Goal: Information Seeking & Learning: Learn about a topic

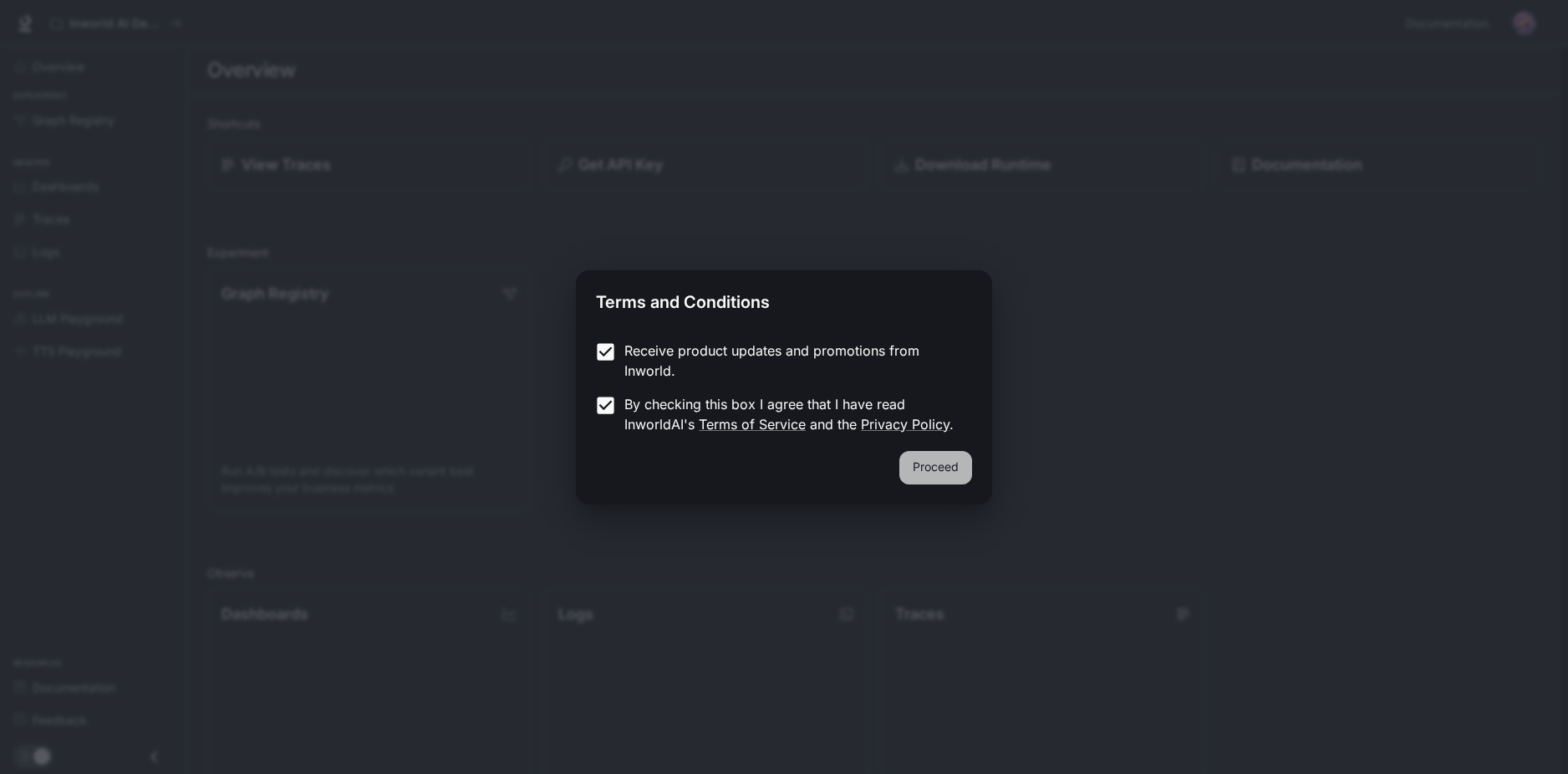
click at [951, 472] on button "Proceed" at bounding box center [936, 467] width 73 height 34
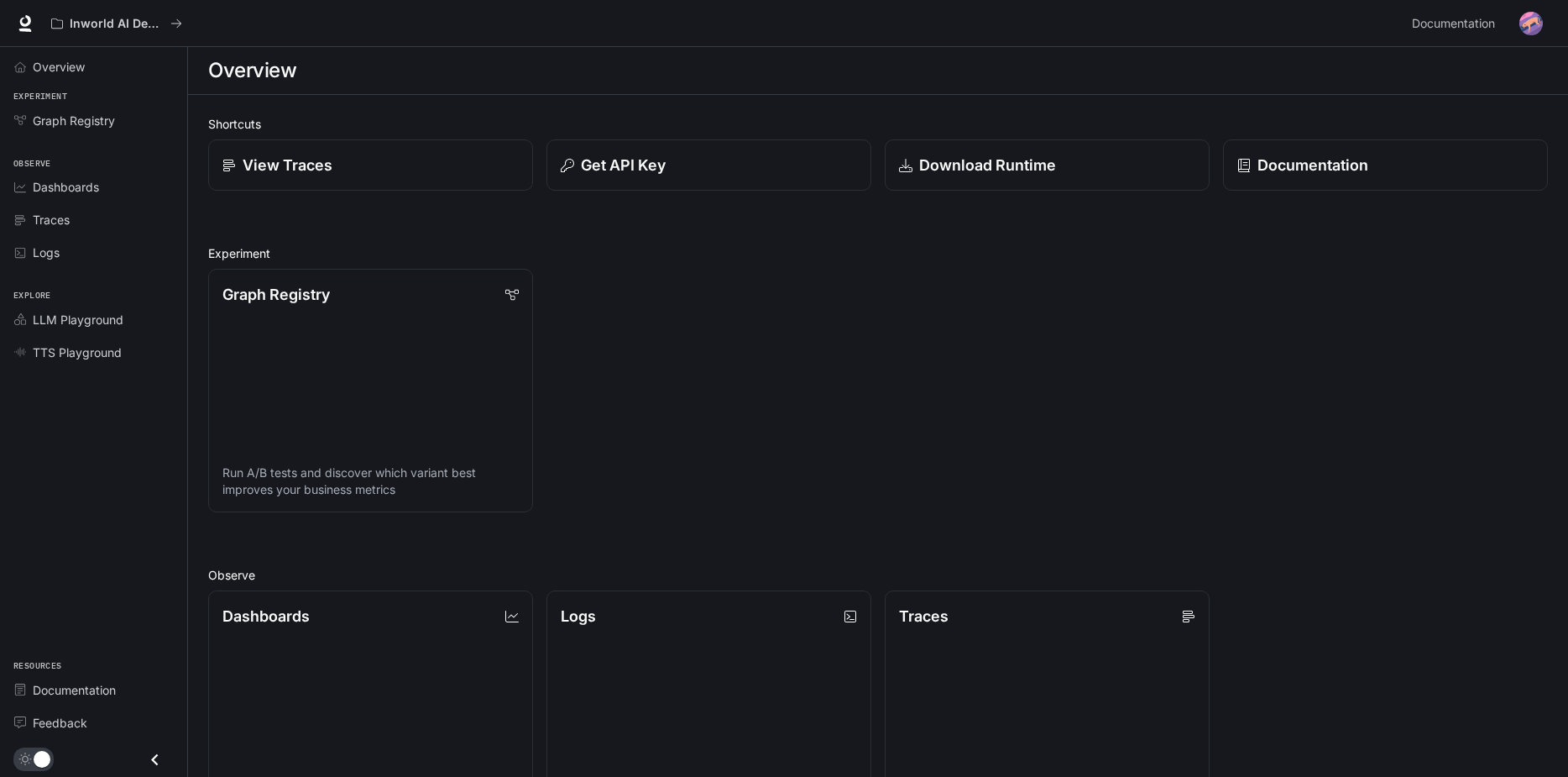
click at [603, 246] on h2 "Experiment" at bounding box center [878, 252] width 1340 height 18
click at [154, 755] on icon "Close drawer" at bounding box center [155, 759] width 23 height 23
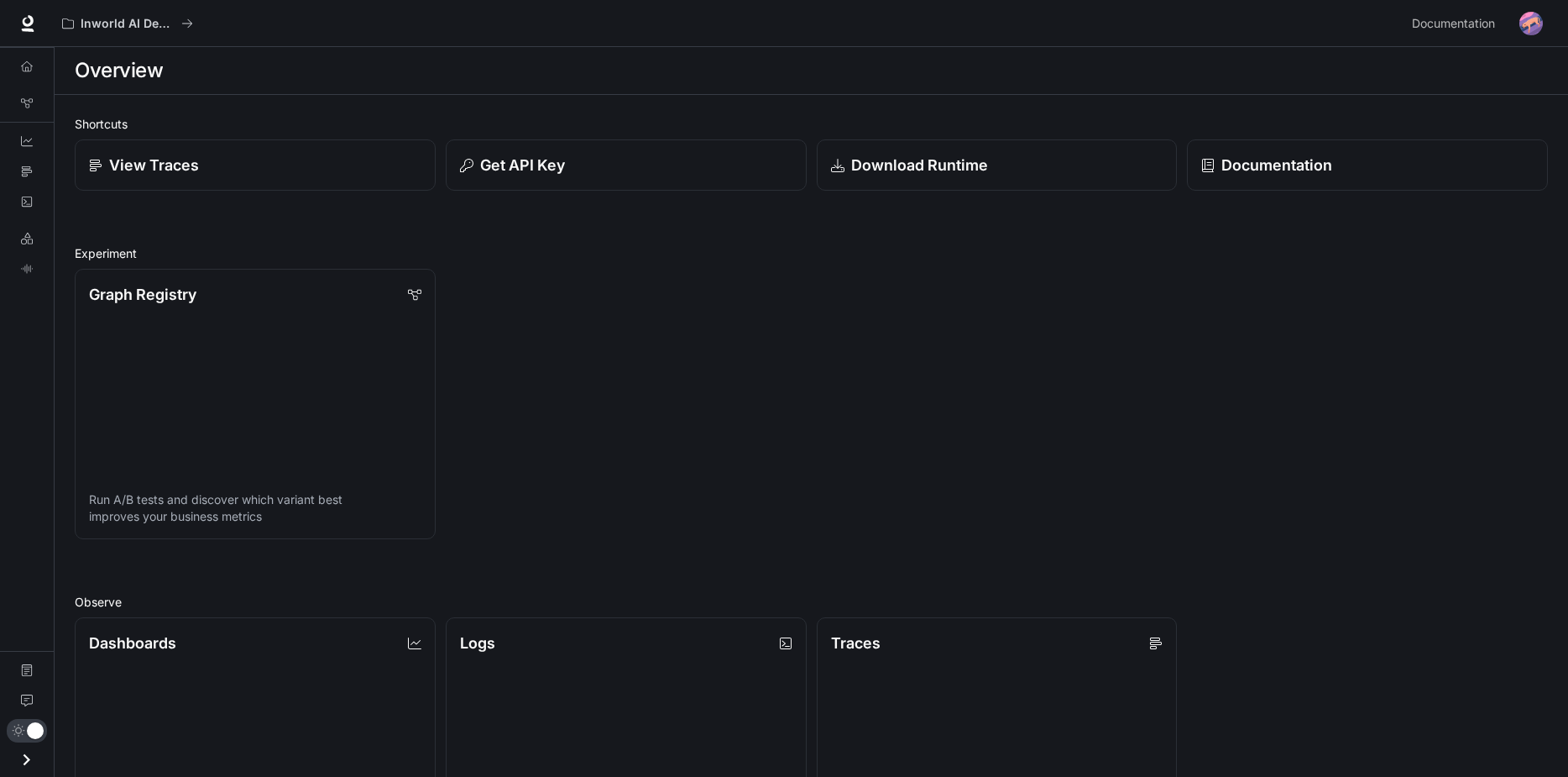
click at [16, 762] on icon "Open drawer" at bounding box center [26, 759] width 23 height 23
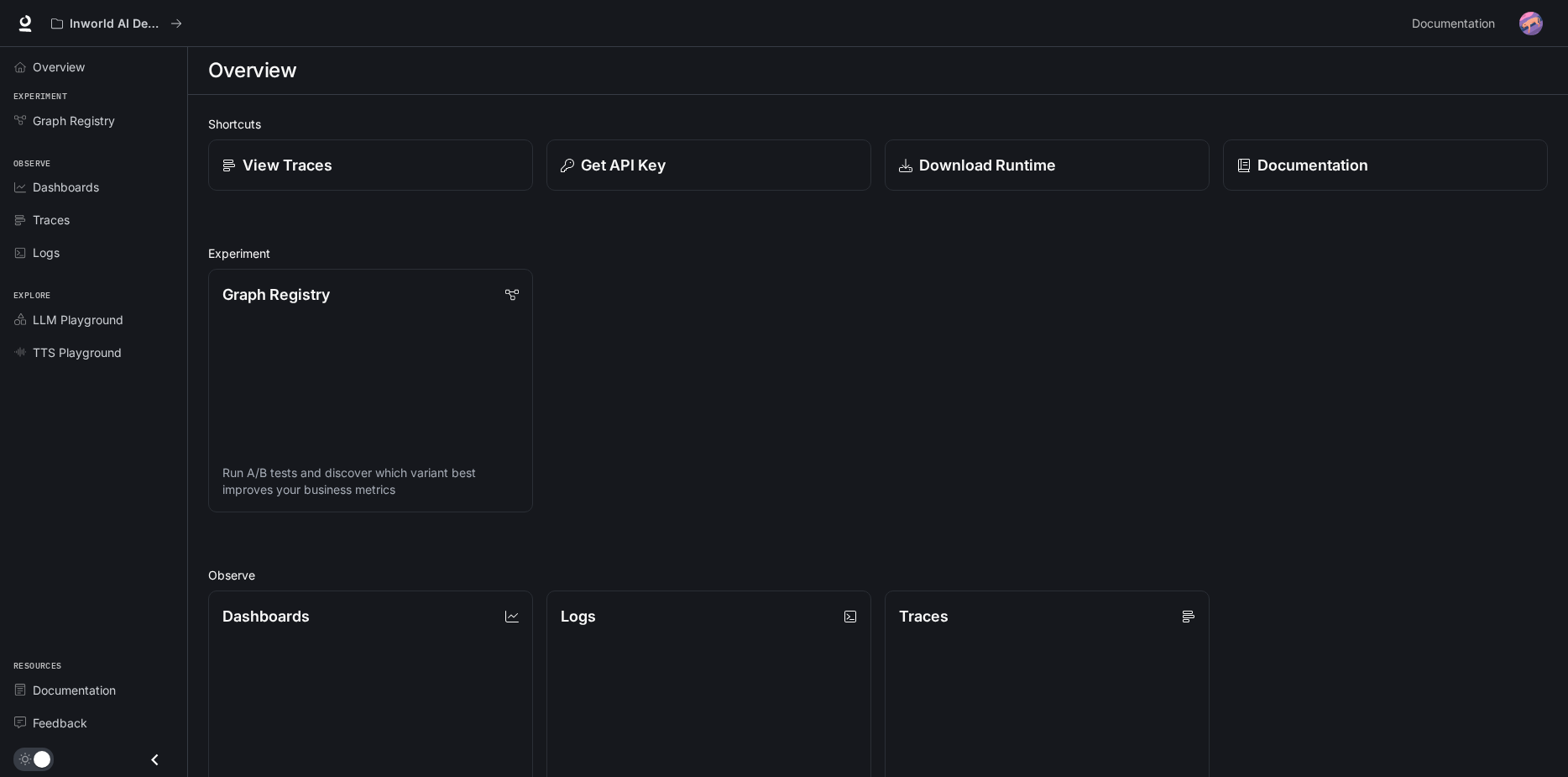
click at [1539, 15] on img "button" at bounding box center [1530, 23] width 23 height 23
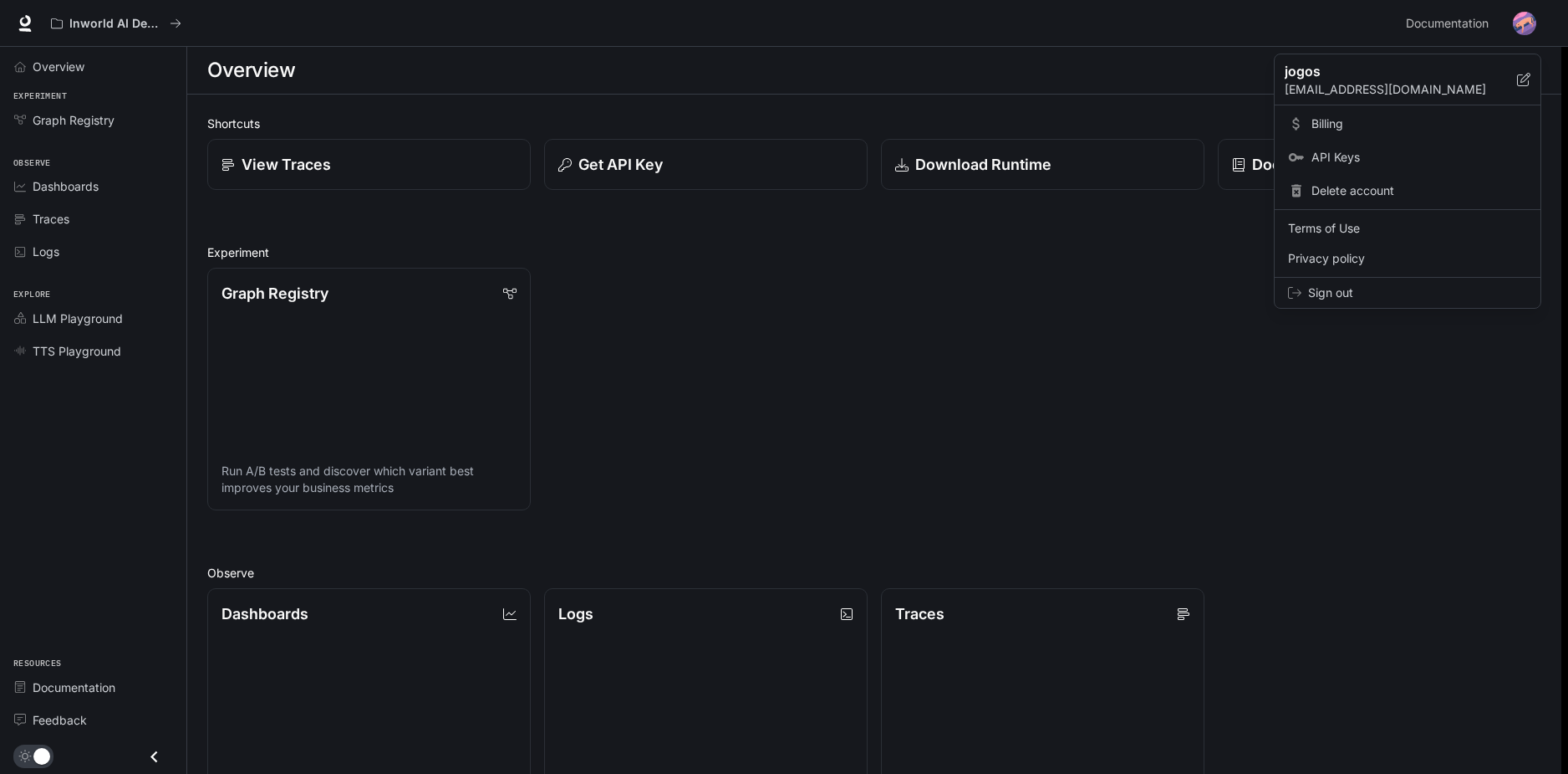
click at [1536, 20] on div at bounding box center [784, 387] width 1568 height 774
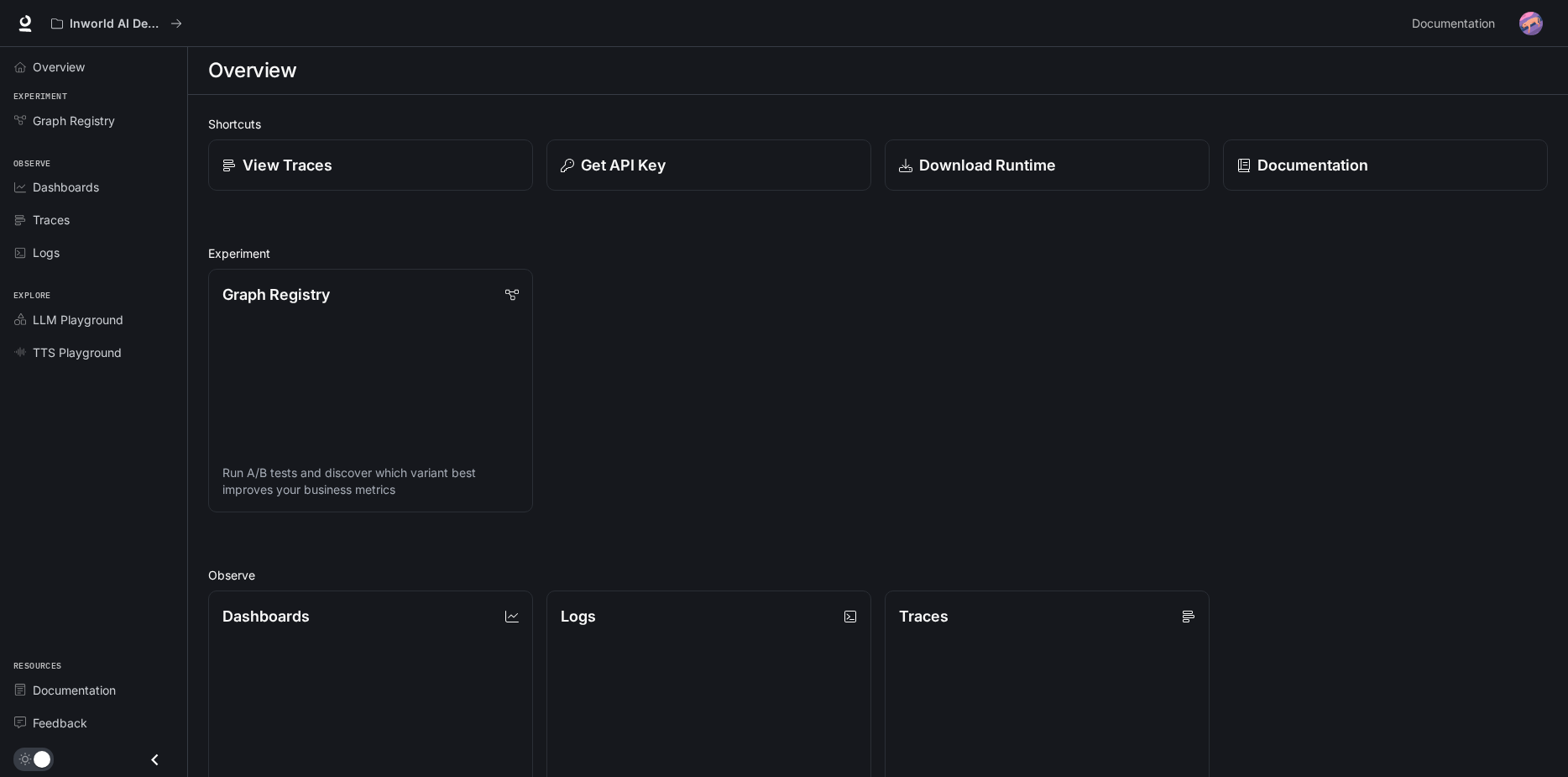
click at [663, 274] on div "Graph Registry Run A/B tests and discover which variant best improves your busi…" at bounding box center [872, 384] width 1353 height 257
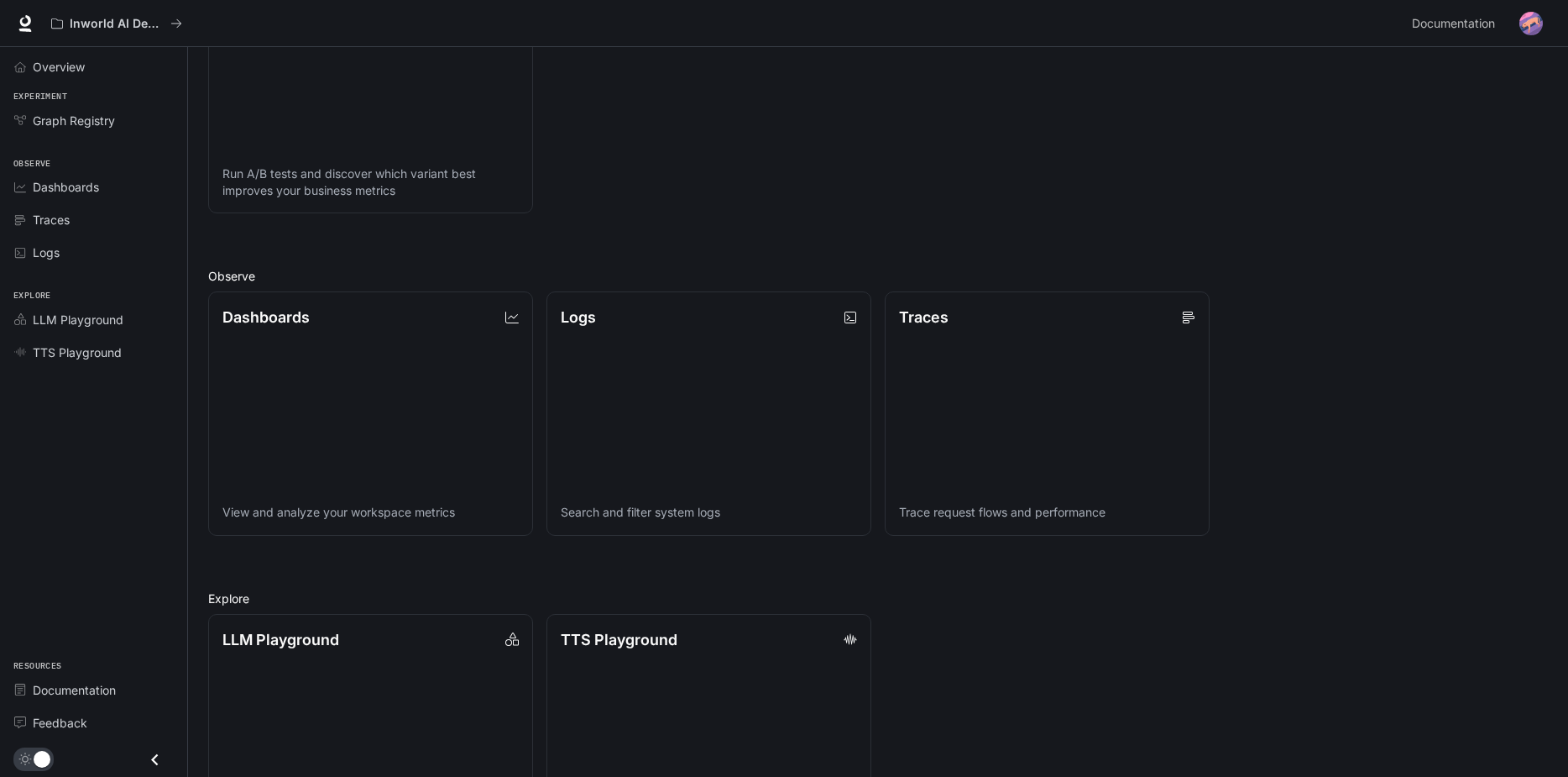
scroll to position [336, 0]
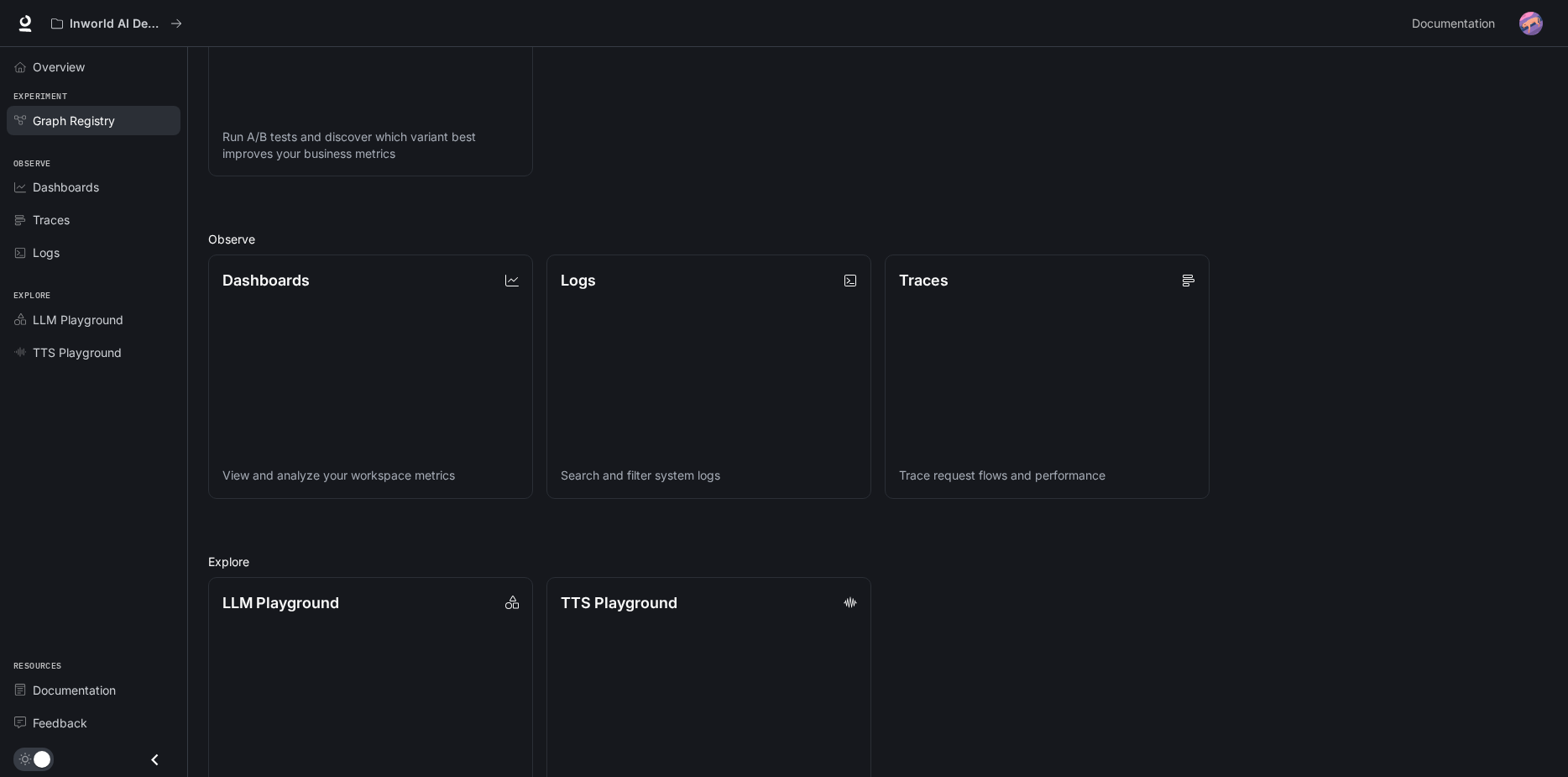
click at [84, 123] on span "Graph Registry" at bounding box center [74, 120] width 83 height 18
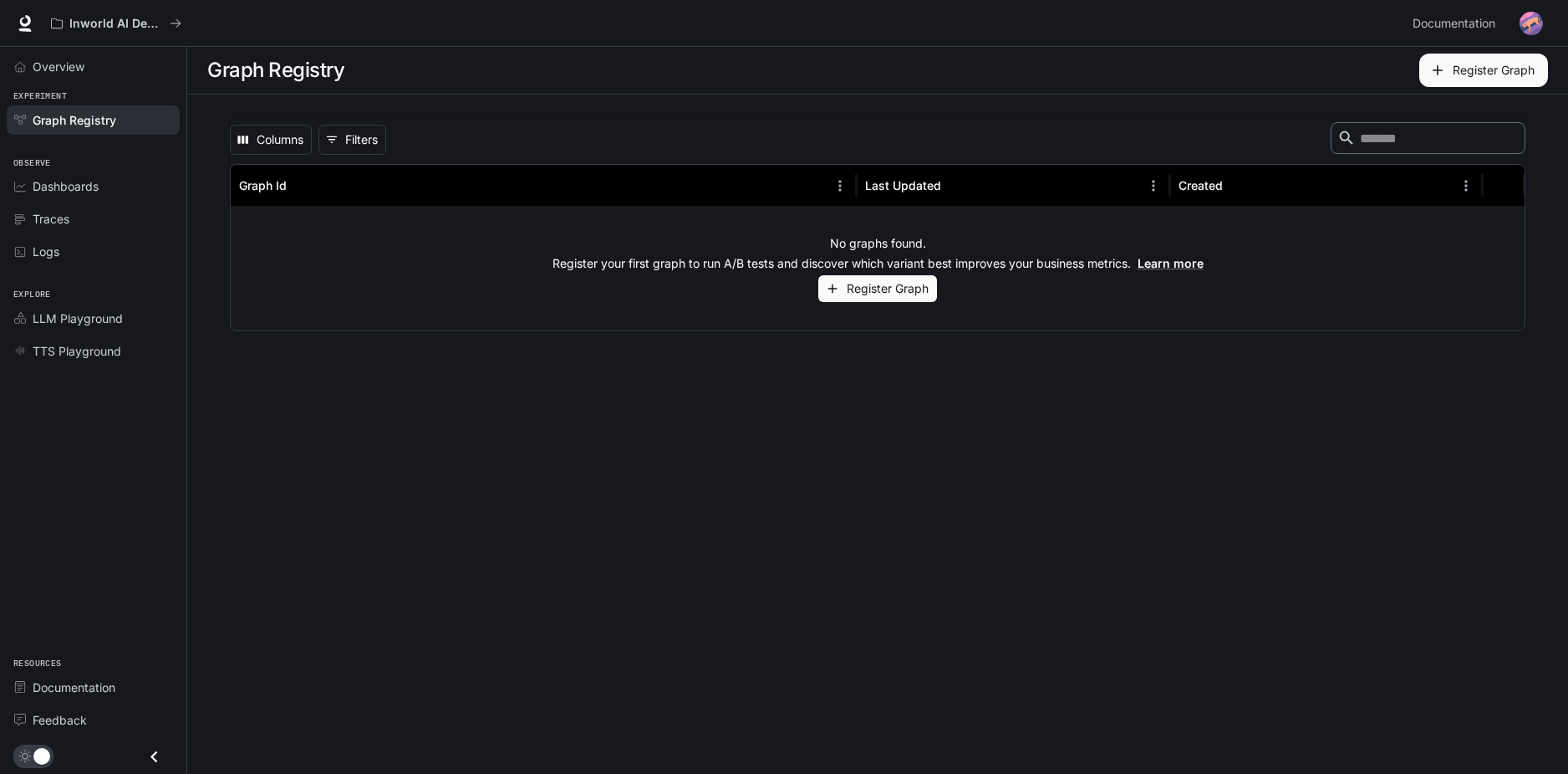
click at [667, 232] on div "No graphs found. Register your first graph to run A/B tests and discover which …" at bounding box center [877, 268] width 1294 height 123
click at [63, 209] on link "Traces" at bounding box center [93, 218] width 173 height 29
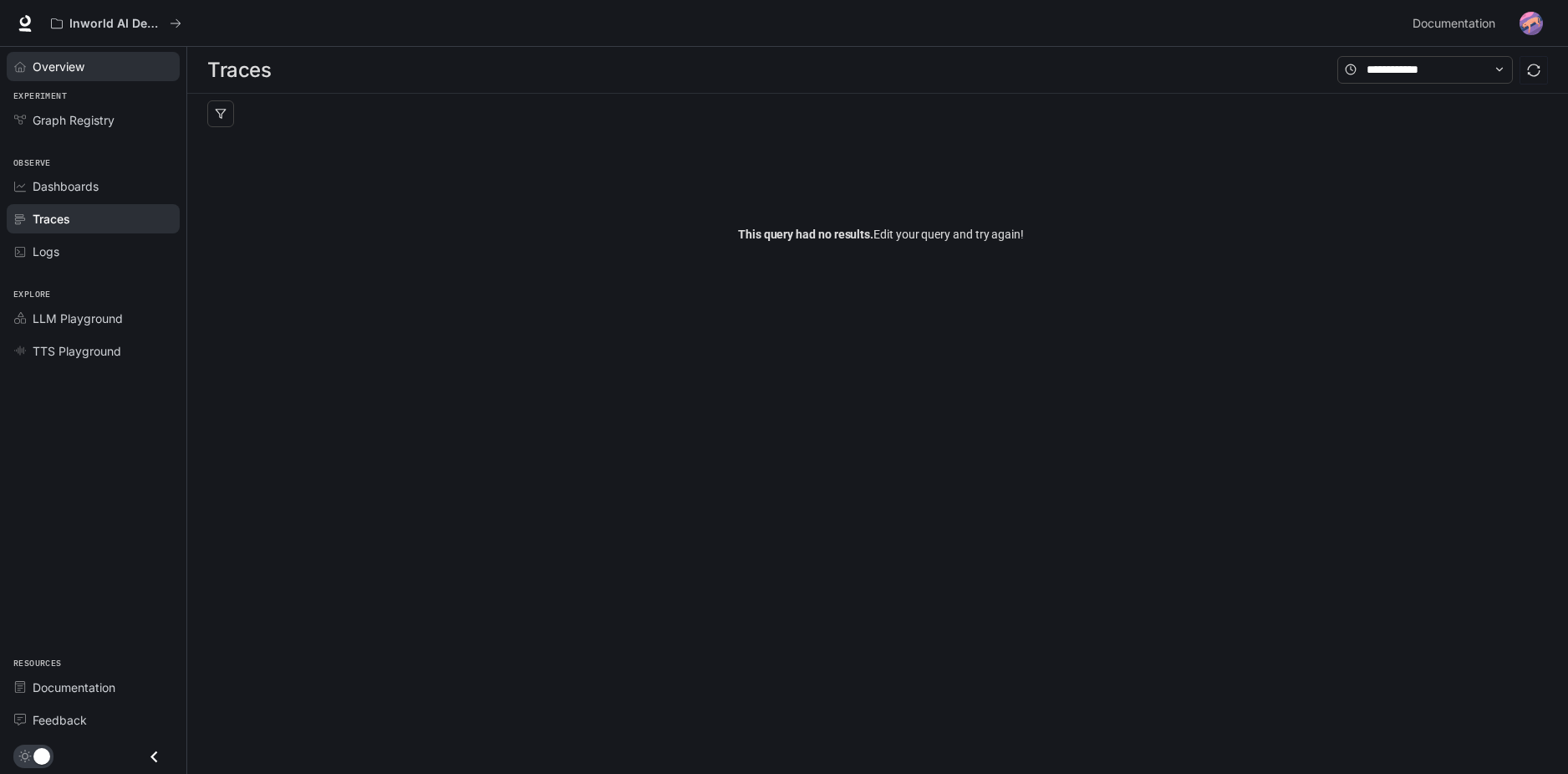
click at [84, 69] on span "Overview" at bounding box center [58, 66] width 51 height 18
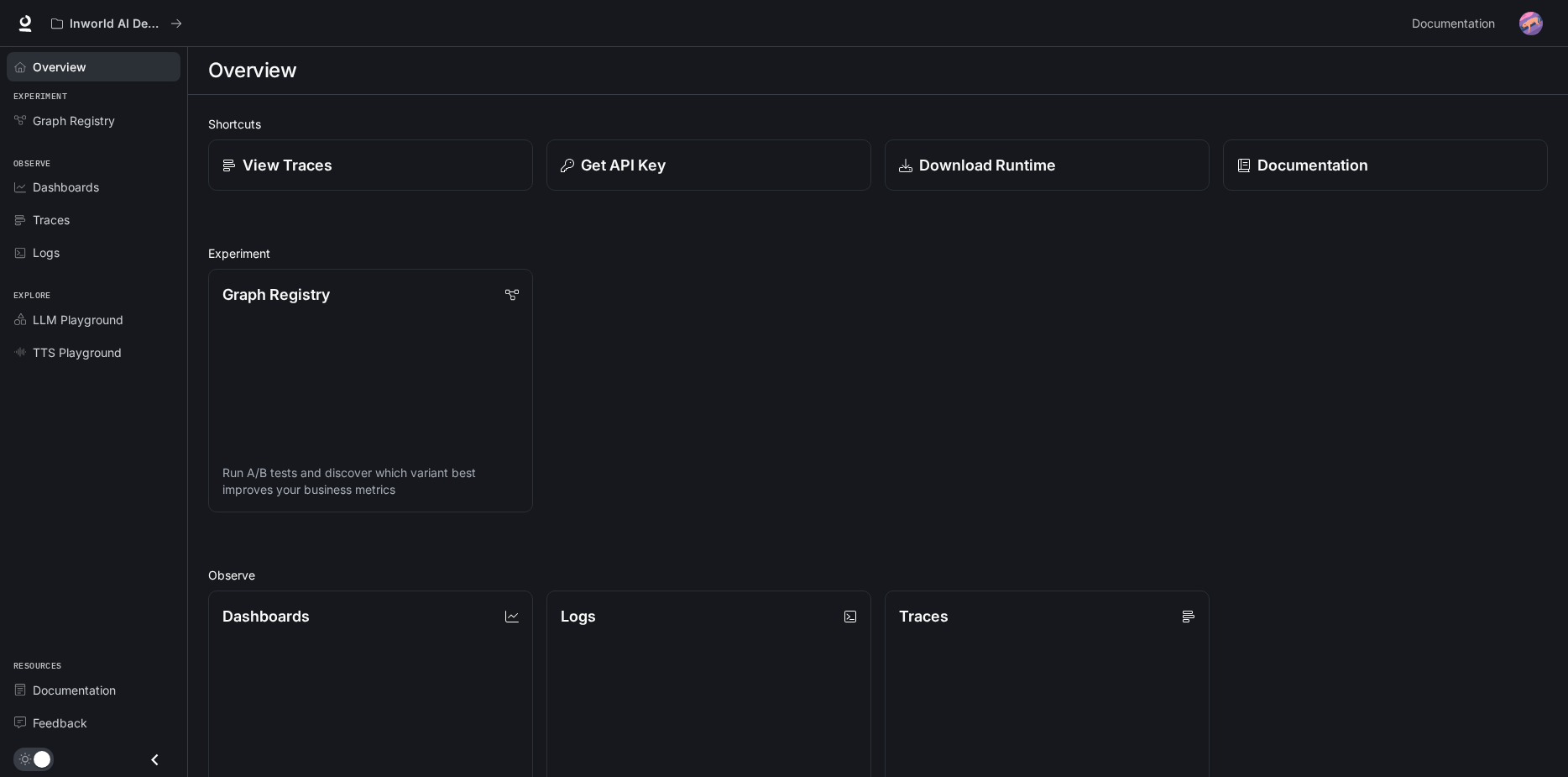
click at [646, 267] on div "Graph Registry Run A/B tests and discover which variant best improves your busi…" at bounding box center [872, 384] width 1353 height 257
click at [356, 149] on link "View Traces" at bounding box center [371, 165] width 328 height 52
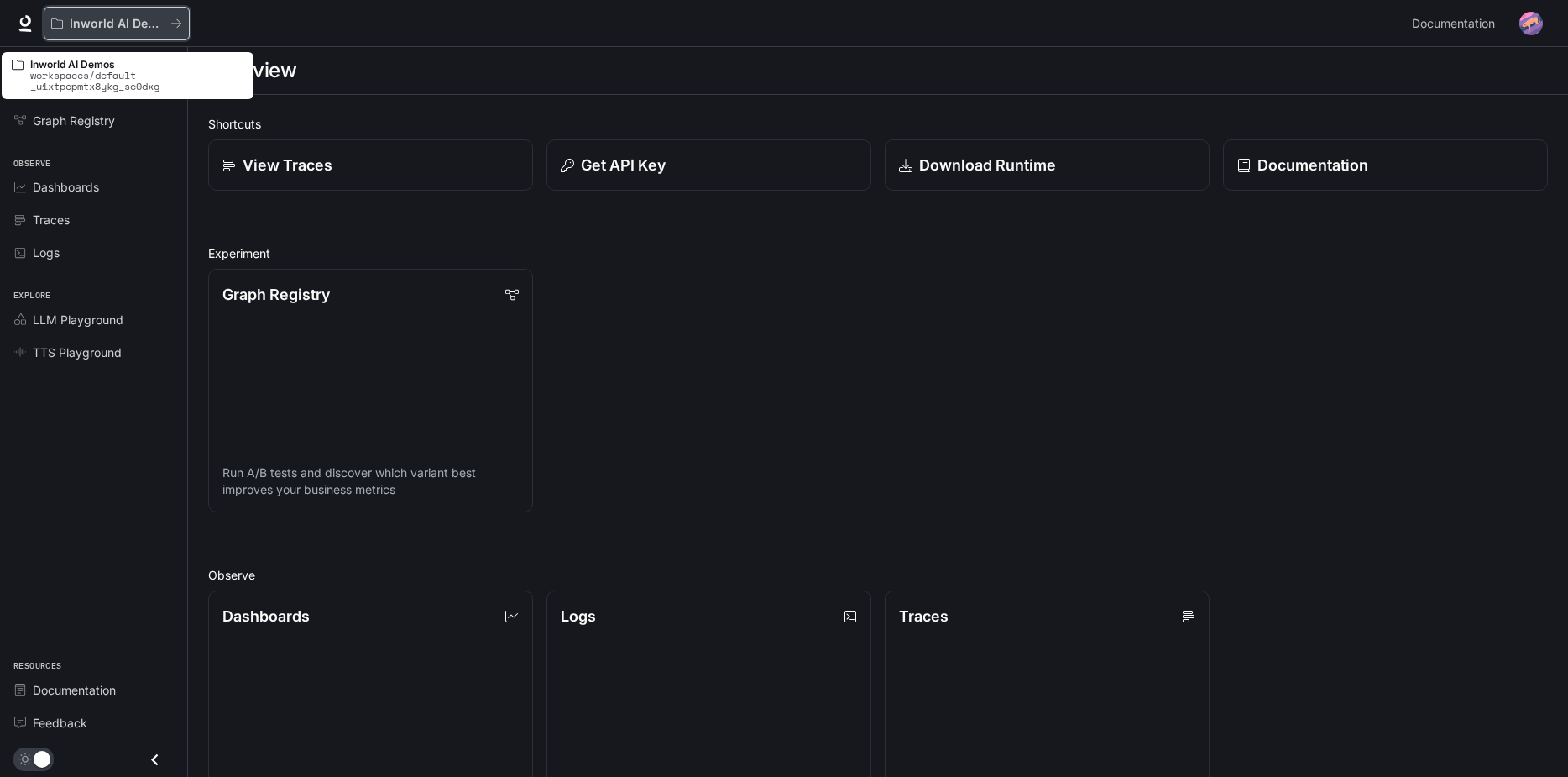
click at [183, 23] on button "Inworld AI Demos" at bounding box center [117, 23] width 146 height 34
click at [160, 31] on button "Inworld AI Demos" at bounding box center [117, 23] width 146 height 34
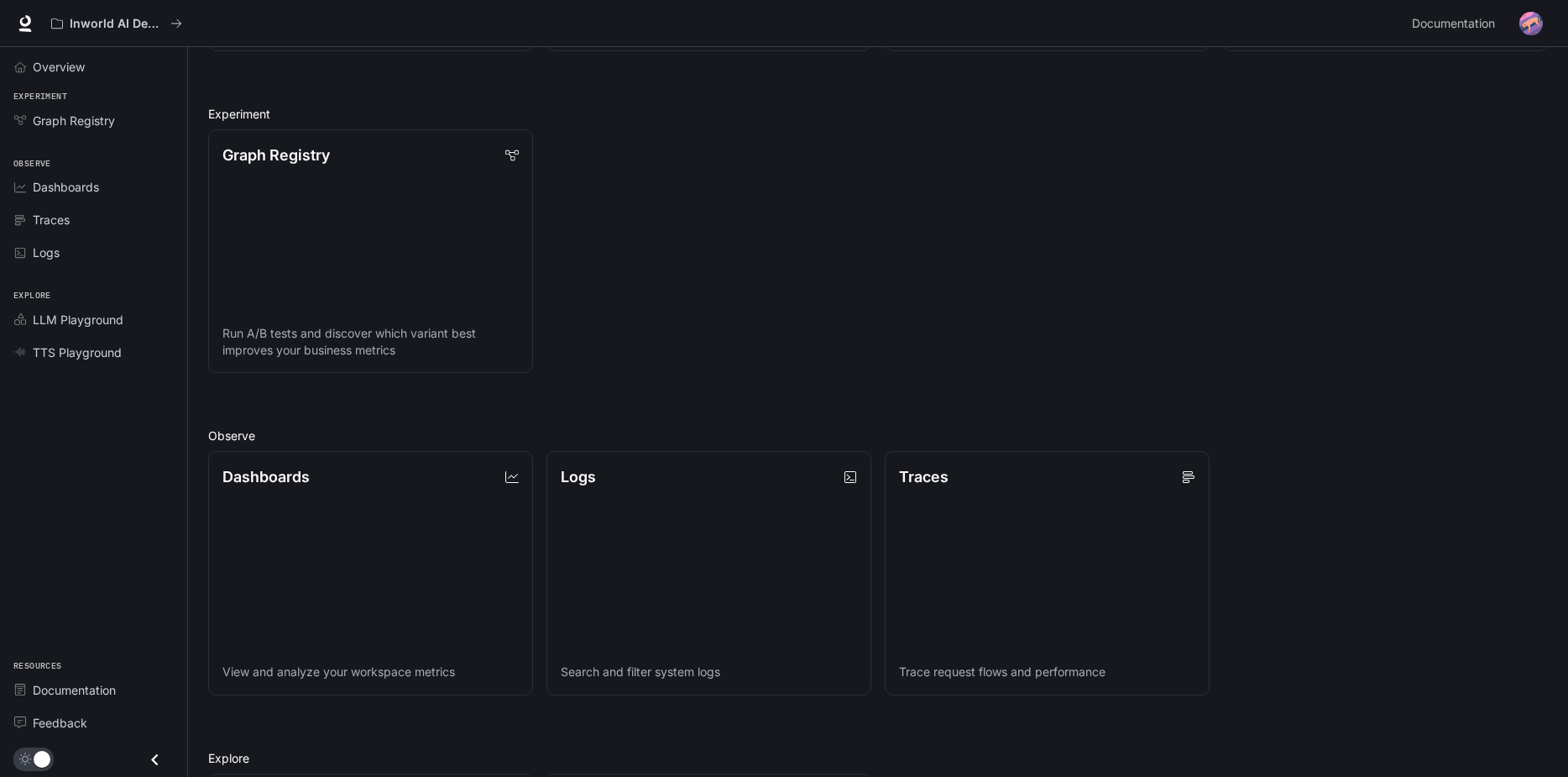
scroll to position [168, 0]
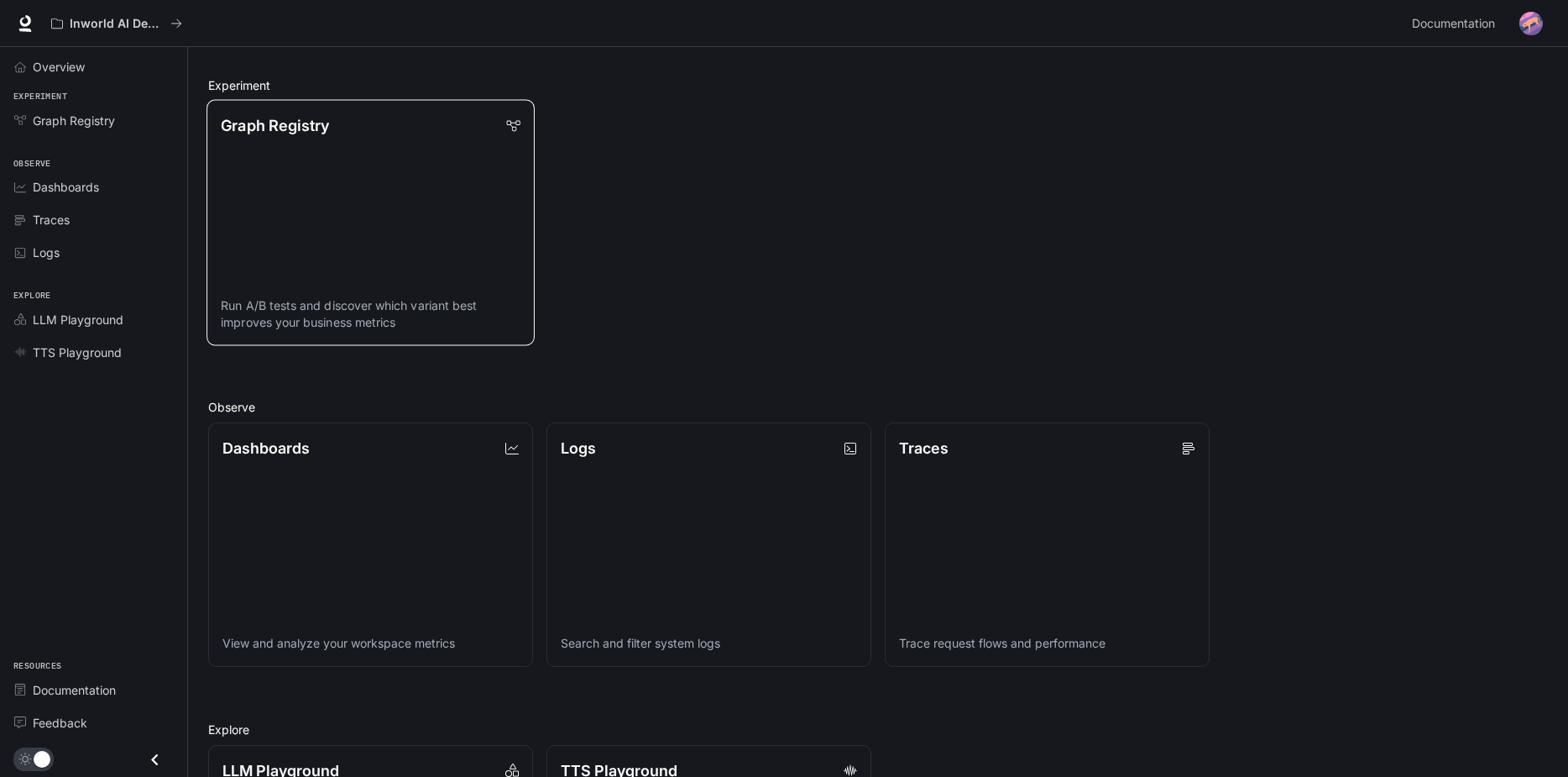
click at [466, 253] on link "Graph Registry Run A/B tests and discover which variant best improves your busi…" at bounding box center [371, 222] width 328 height 246
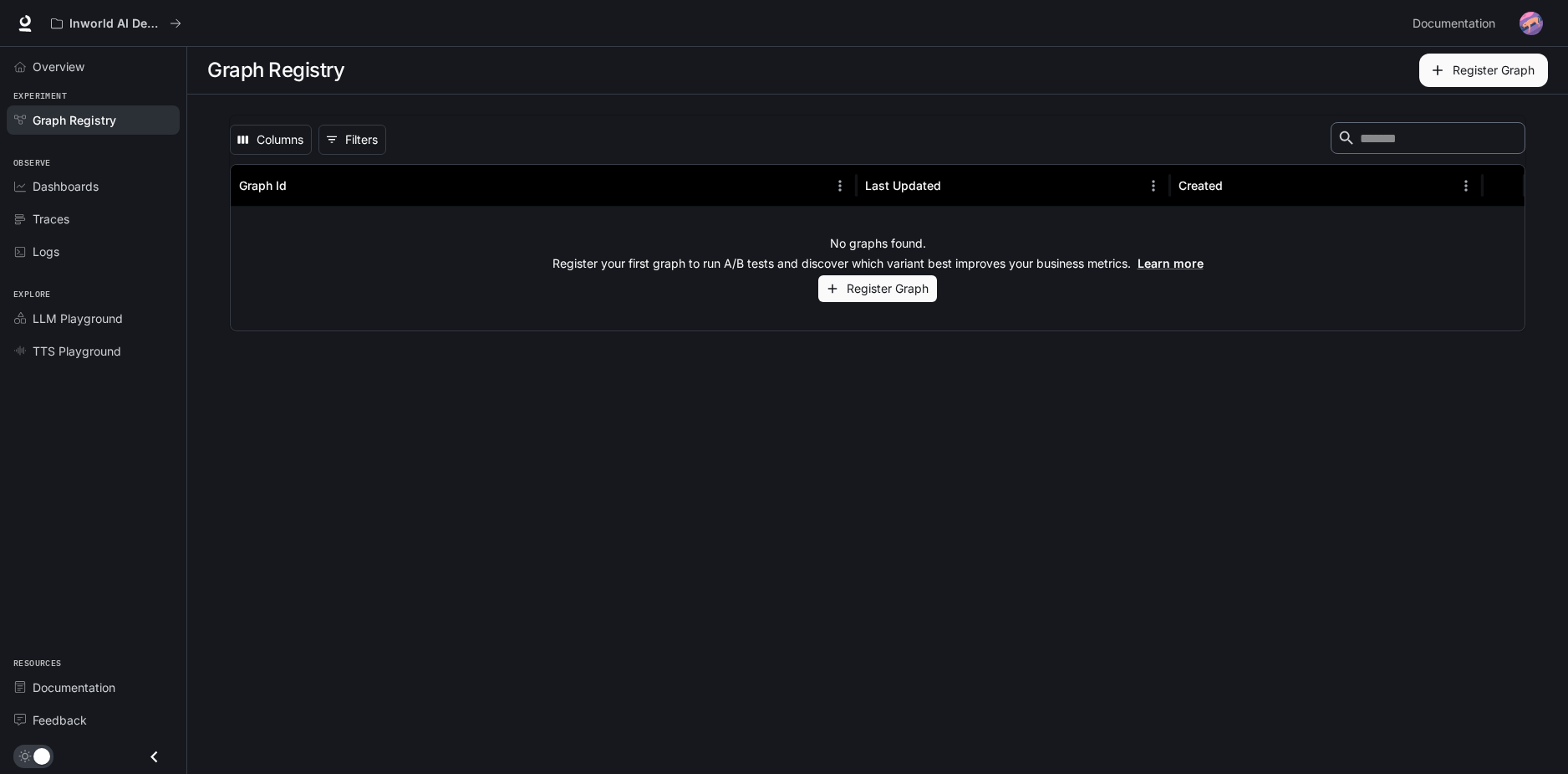
click at [853, 276] on button "Register Graph" at bounding box center [877, 289] width 119 height 28
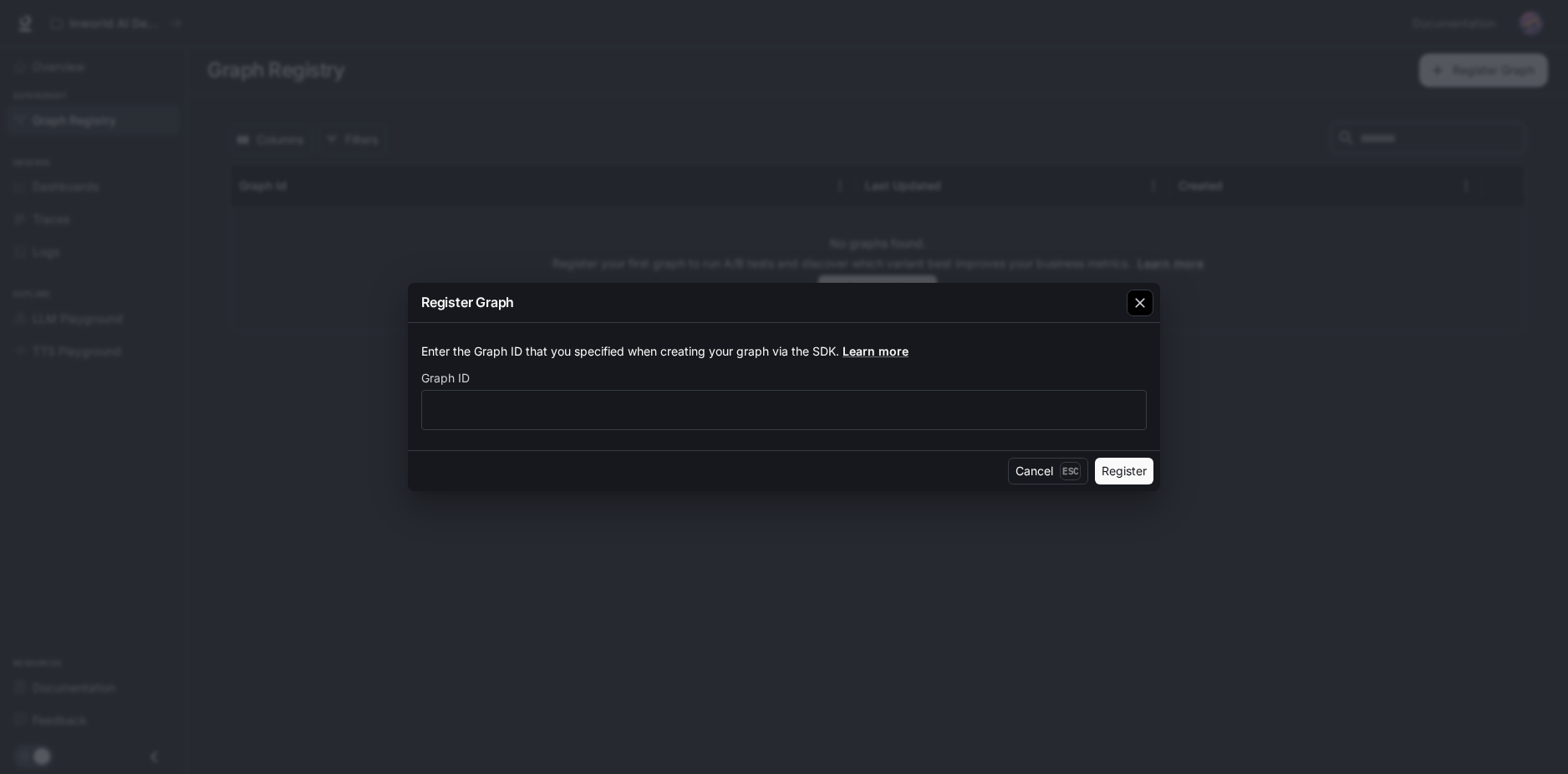
click at [1139, 306] on icon "button" at bounding box center [1140, 303] width 17 height 17
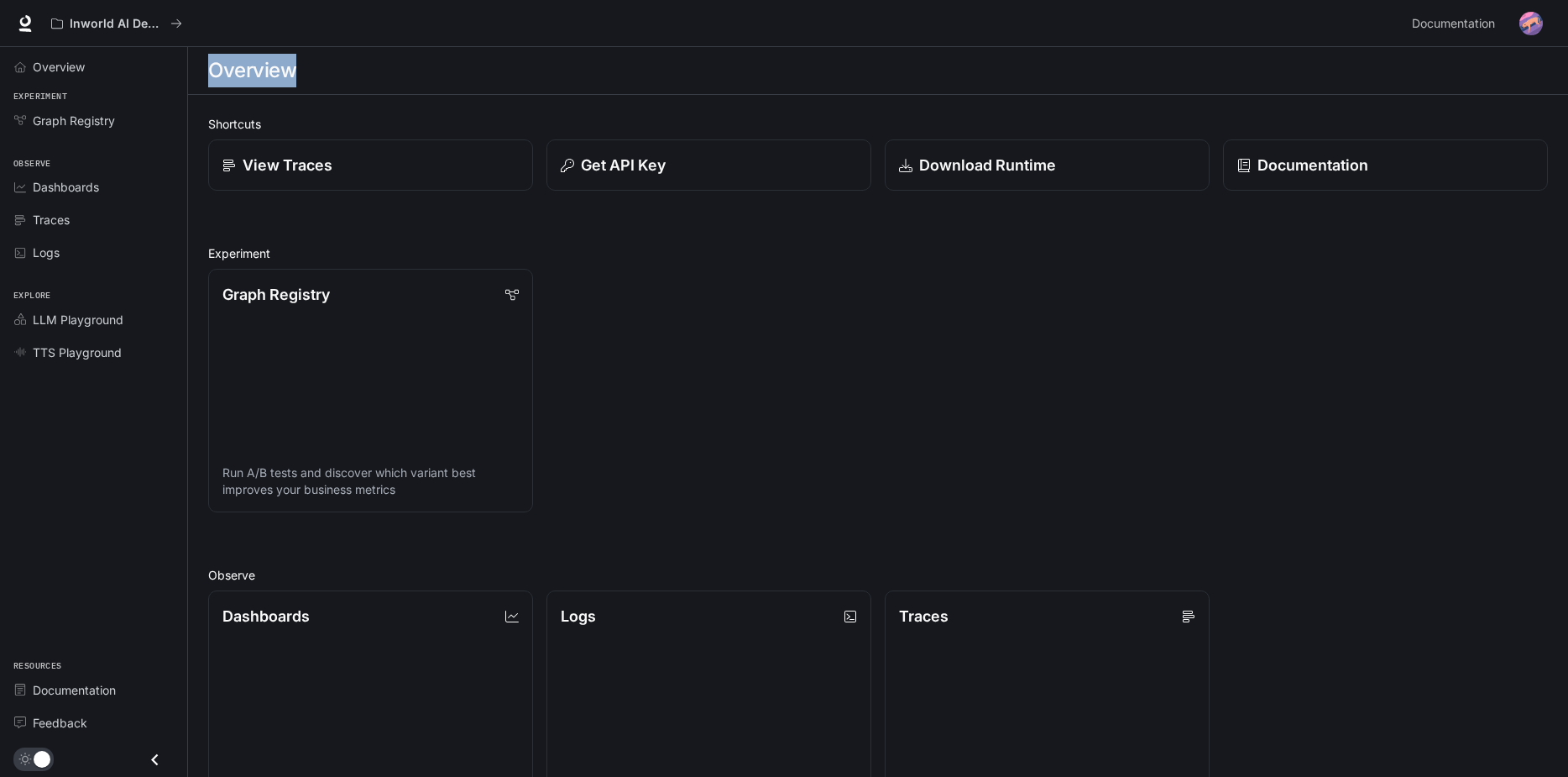
drag, startPoint x: 212, startPoint y: 69, endPoint x: 303, endPoint y: 72, distance: 91.0
click at [303, 72] on div "Overview" at bounding box center [878, 70] width 1340 height 34
click at [291, 70] on h1 "Overview" at bounding box center [252, 70] width 88 height 34
click at [771, 399] on div "Graph Registry Run A/B tests and discover which variant best improves your busi…" at bounding box center [872, 384] width 1353 height 257
click at [361, 179] on link "View Traces" at bounding box center [371, 165] width 328 height 52
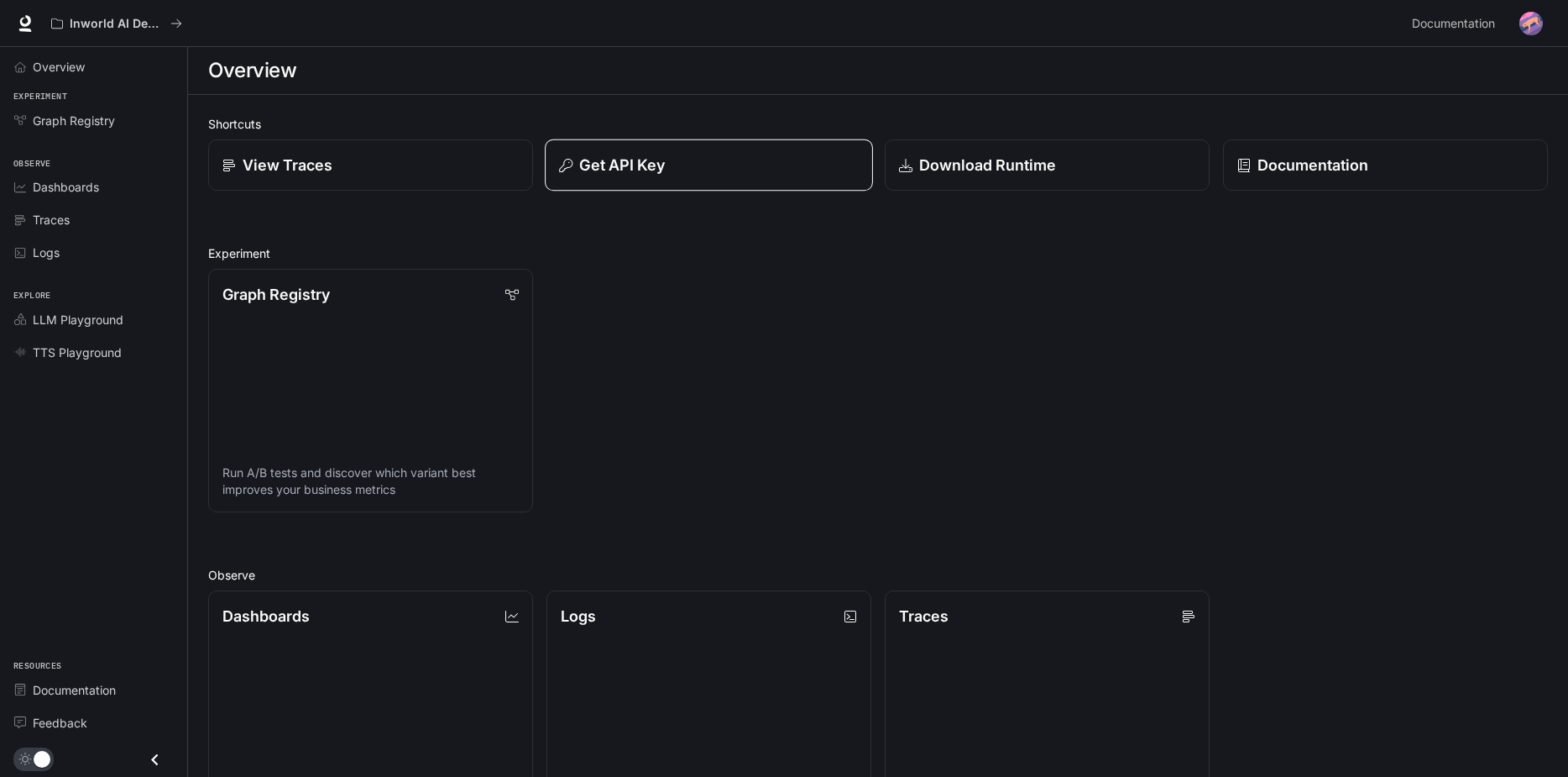
click at [761, 171] on div "Get API Key" at bounding box center [708, 165] width 299 height 23
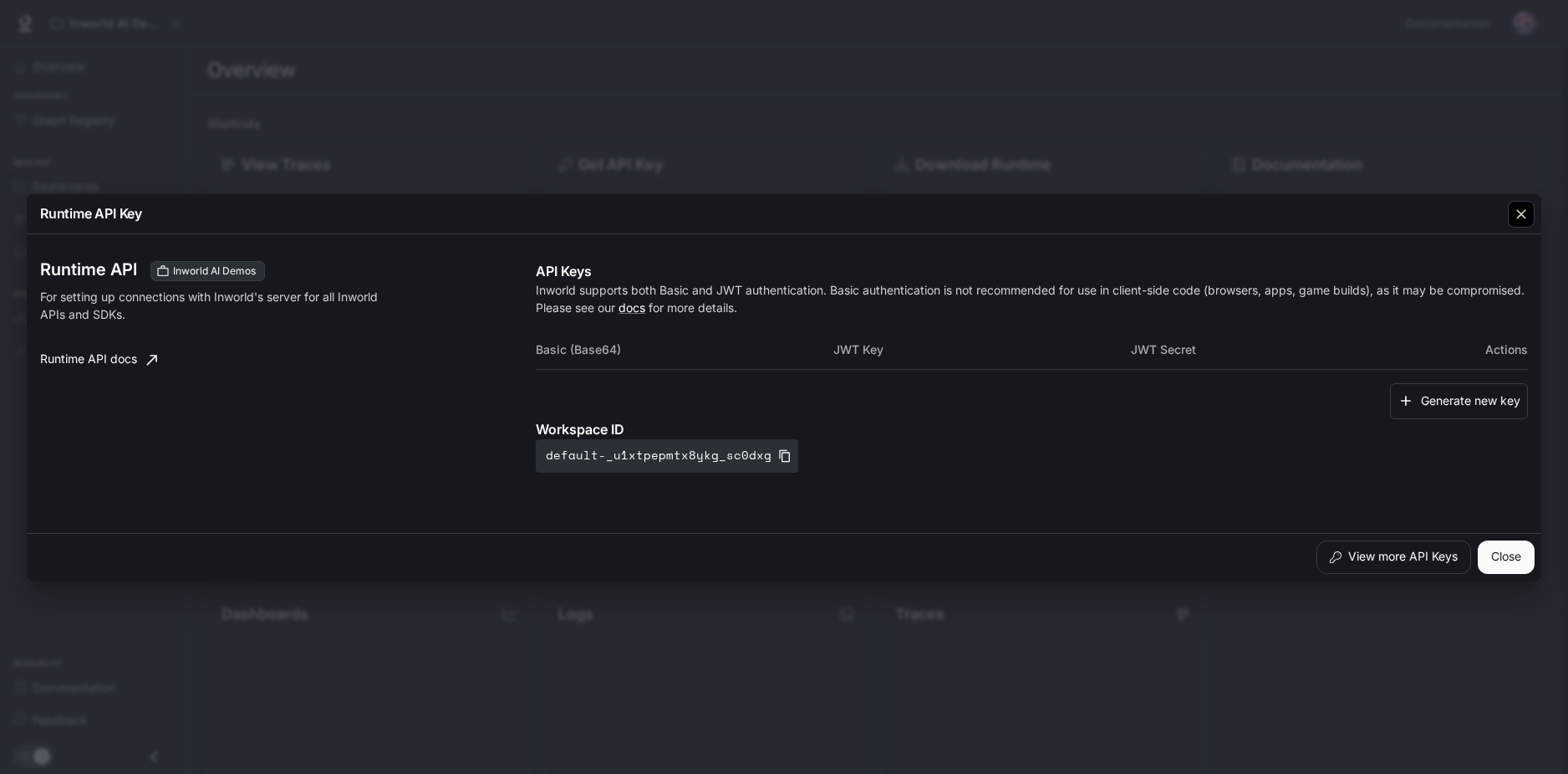
click at [1523, 214] on icon "button" at bounding box center [1521, 214] width 17 height 17
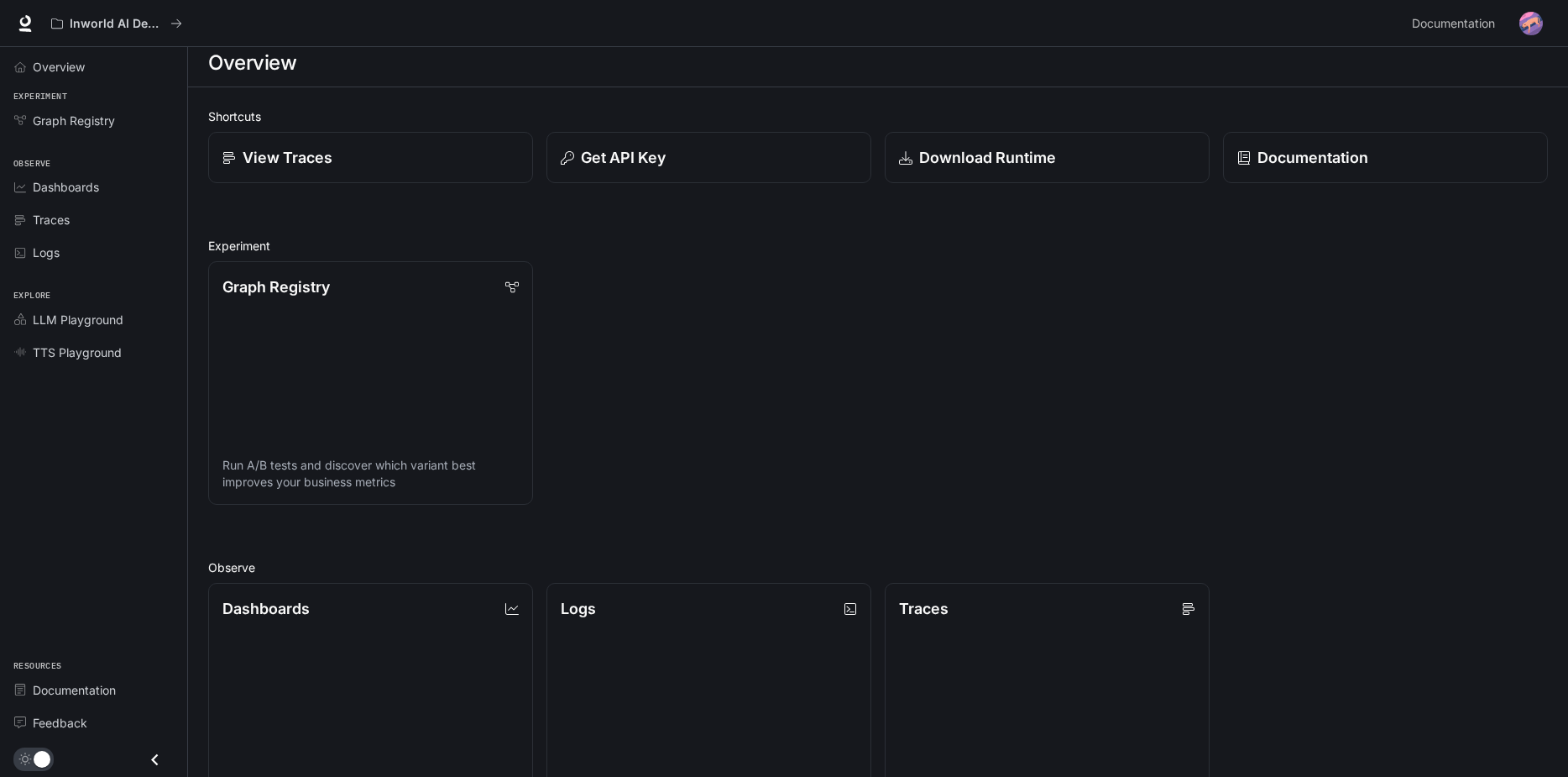
scroll to position [251, 0]
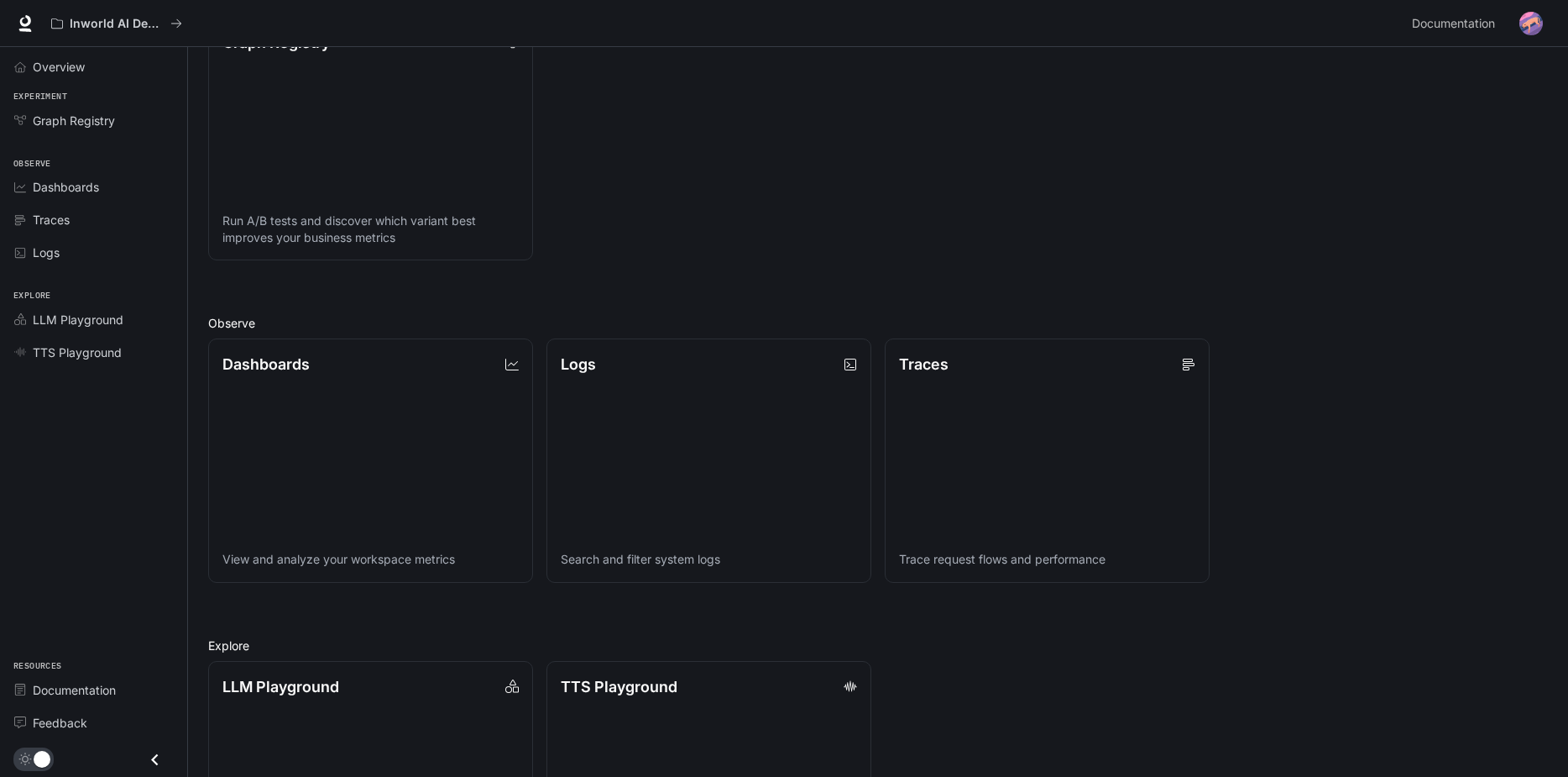
click at [1031, 160] on div "Graph Registry Run A/B tests and discover which variant best improves your busi…" at bounding box center [872, 132] width 1353 height 257
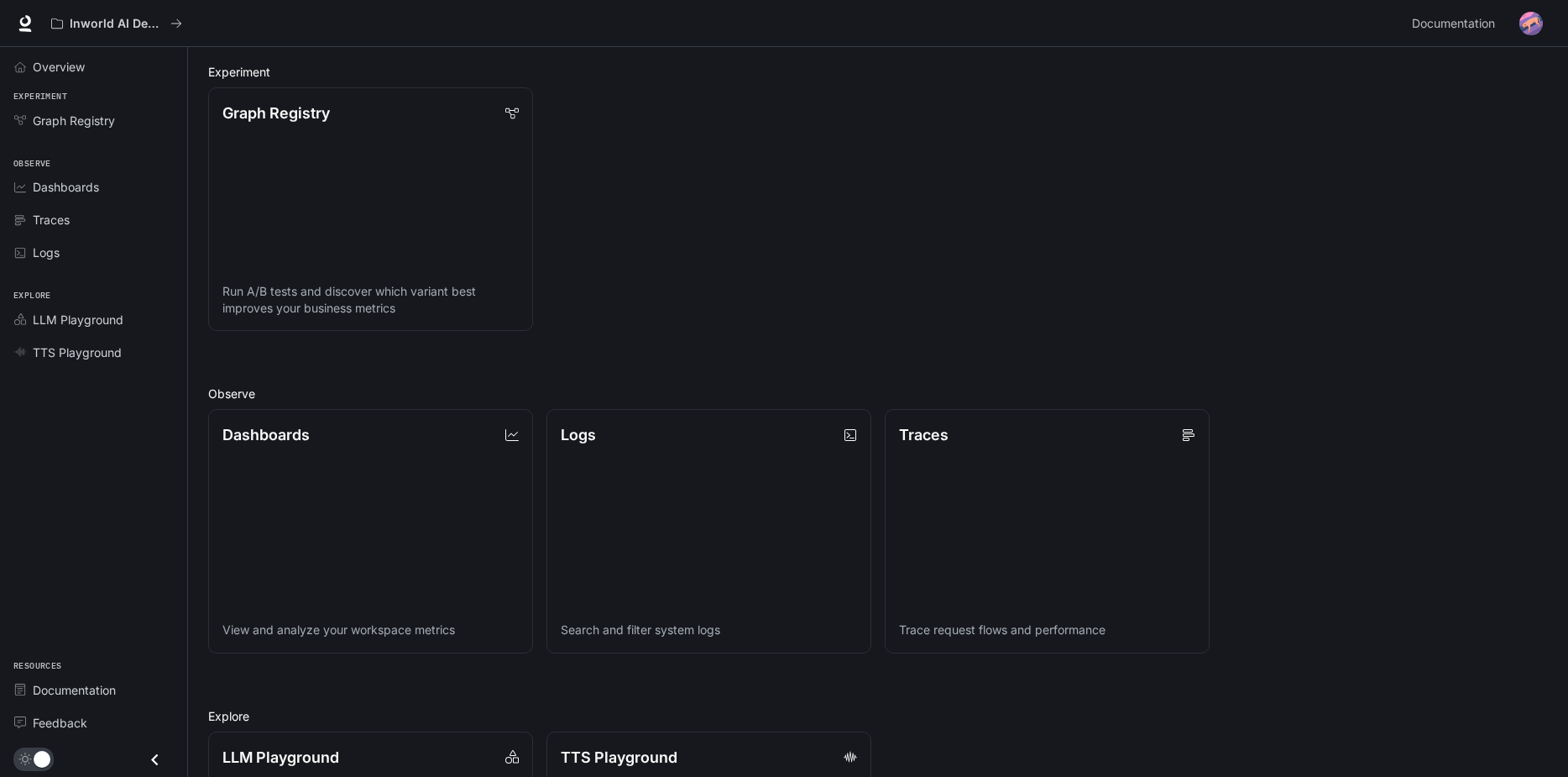
scroll to position [336, 0]
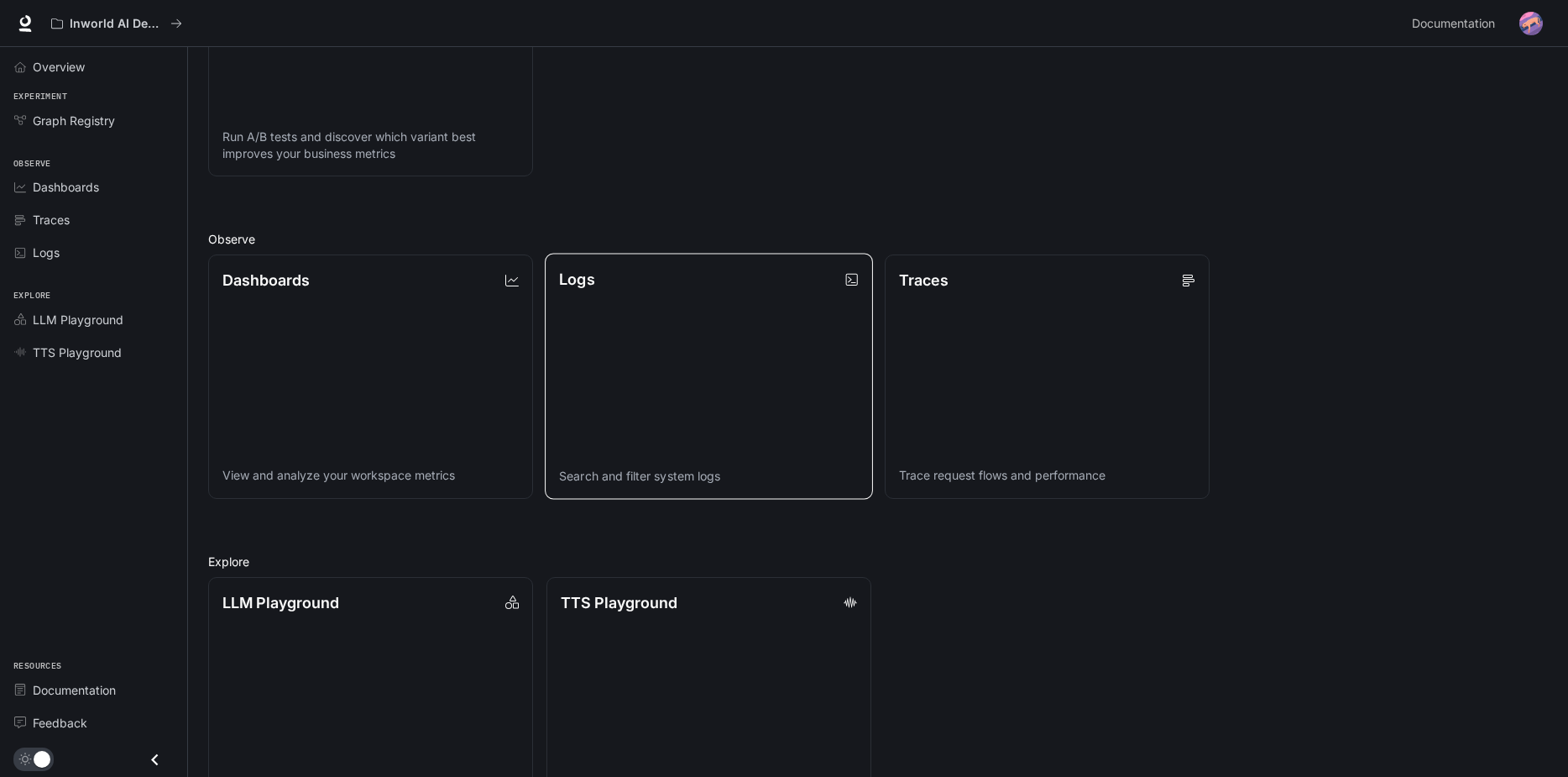
click at [723, 295] on link "Logs Search and filter system logs" at bounding box center [709, 376] width 328 height 246
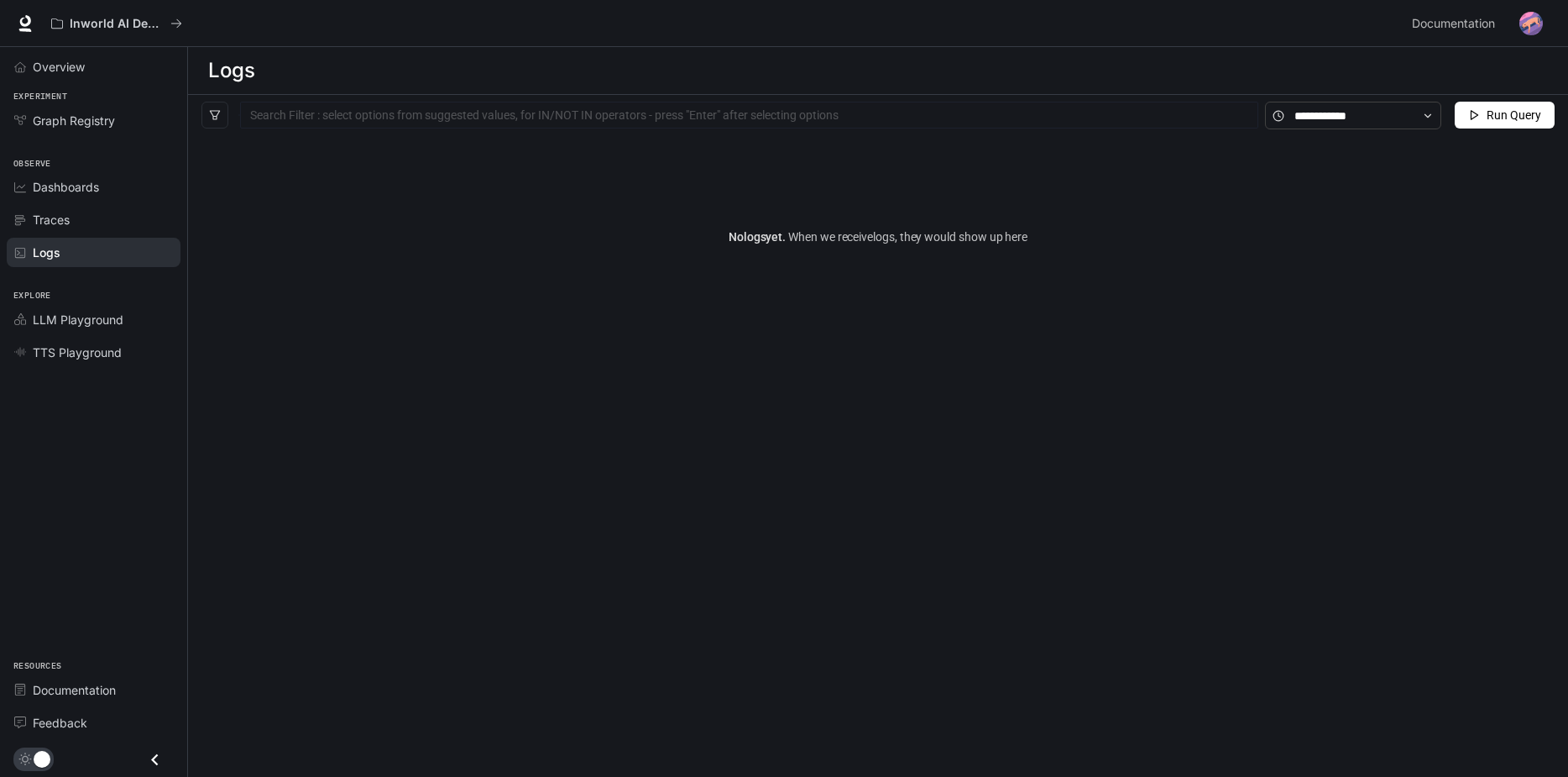
drag, startPoint x: 704, startPoint y: 300, endPoint x: 720, endPoint y: 273, distance: 31.4
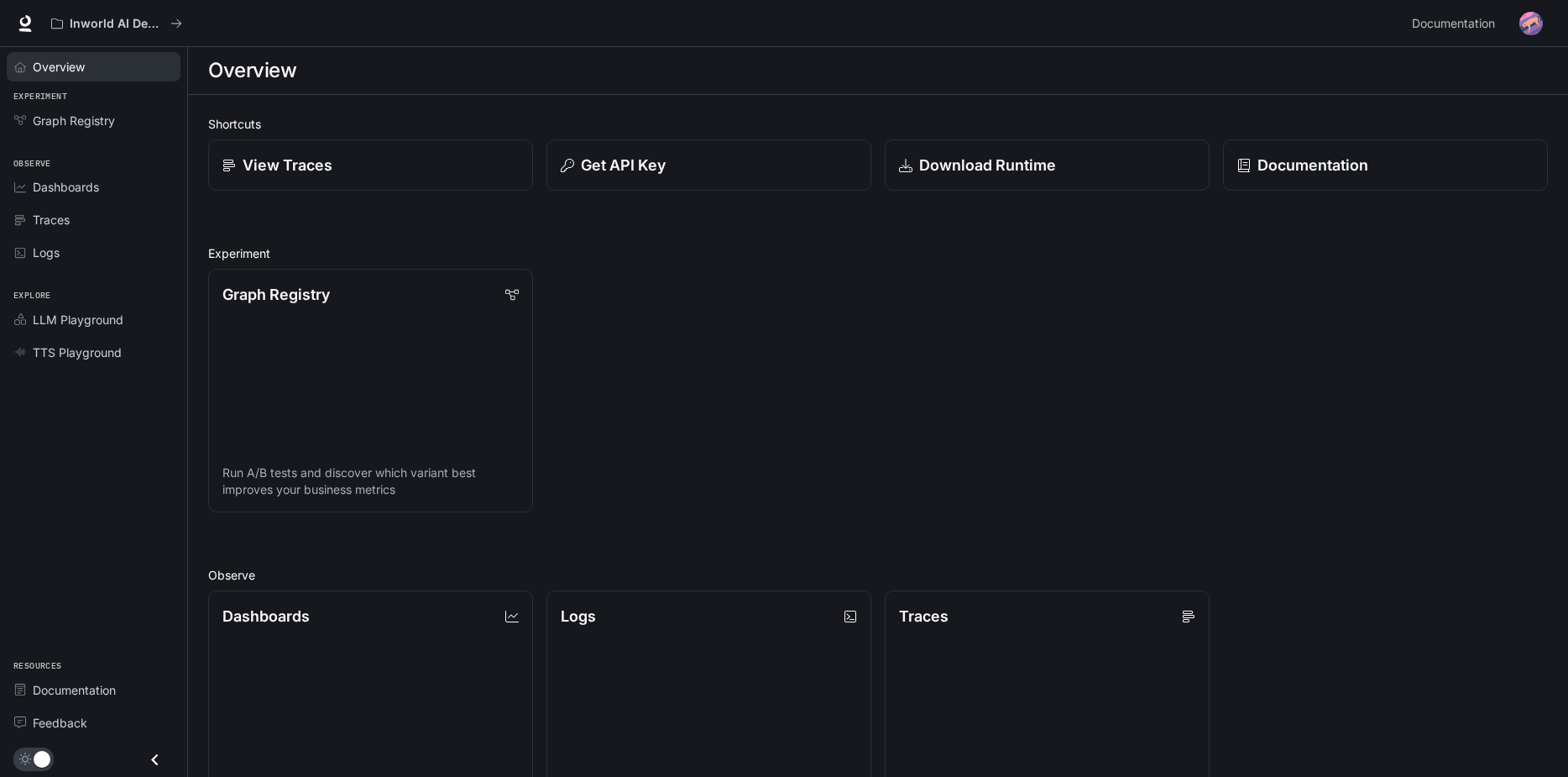
click at [75, 70] on span "Overview" at bounding box center [58, 67] width 52 height 18
click at [23, 27] on icon at bounding box center [25, 23] width 17 height 17
click at [54, 187] on span "Dashboards" at bounding box center [66, 187] width 67 height 18
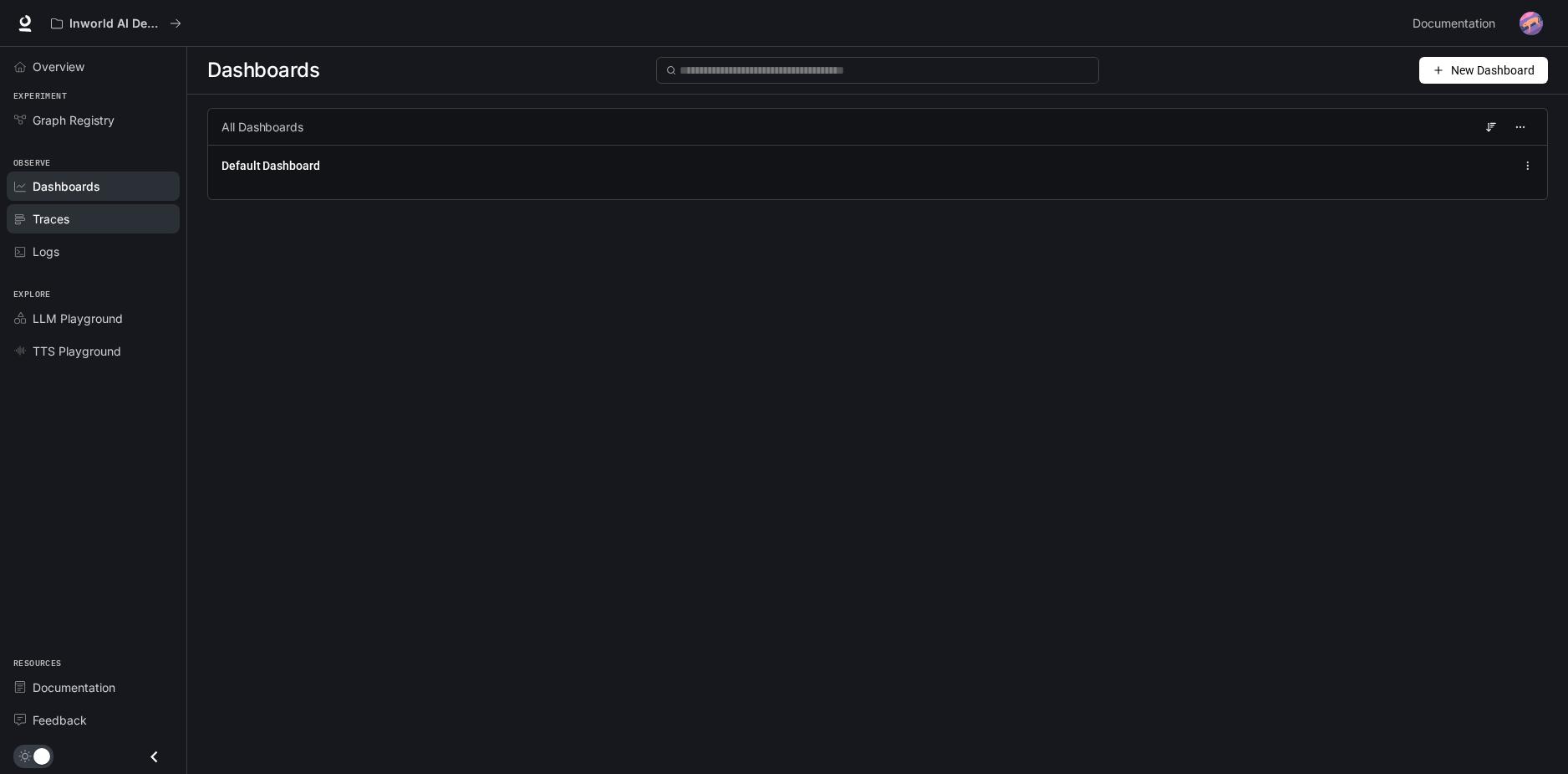
click at [54, 210] on span "Traces" at bounding box center [50, 219] width 36 height 18
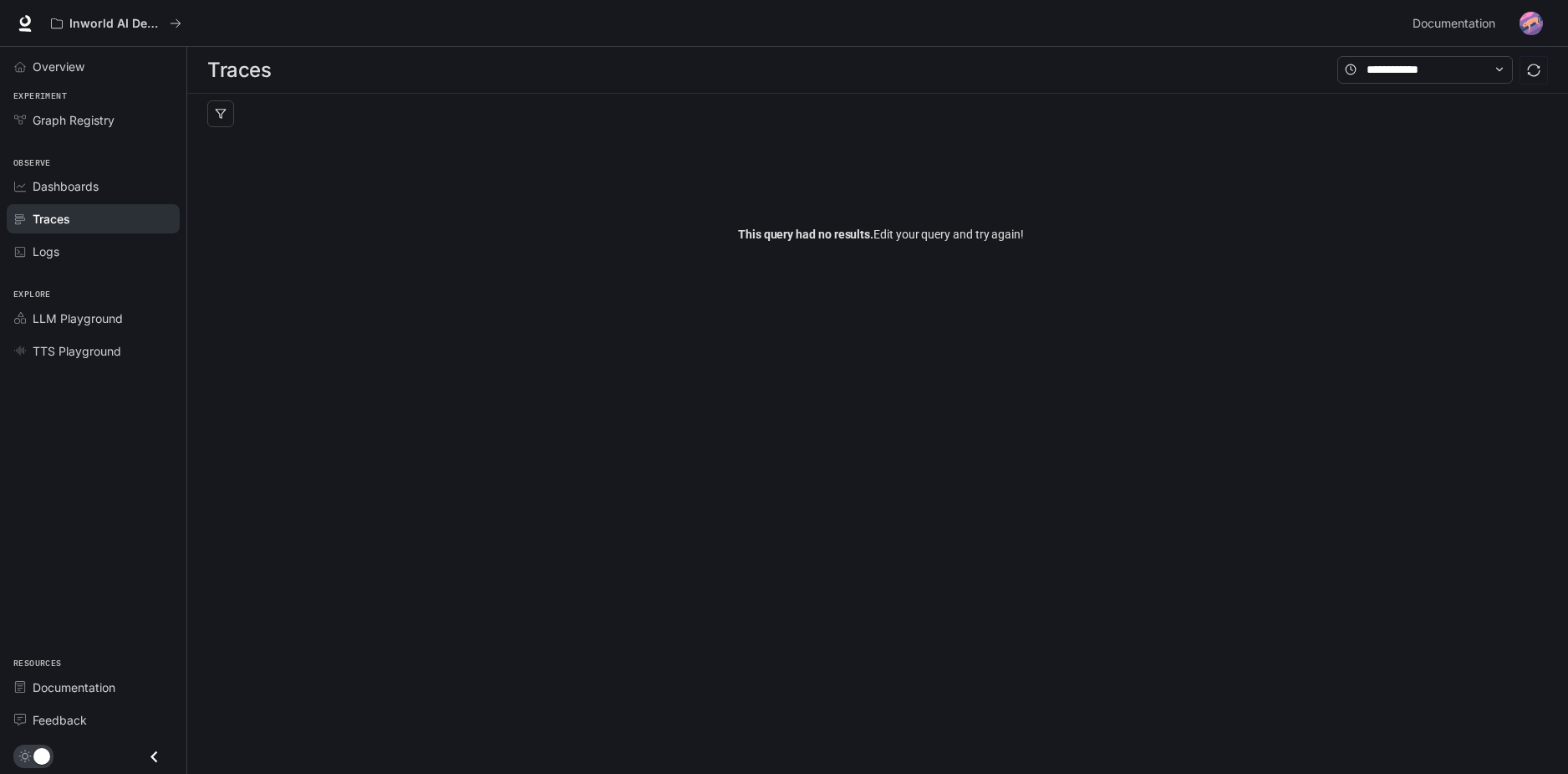
drag, startPoint x: 749, startPoint y: 194, endPoint x: 748, endPoint y: 181, distance: 13.0
